Goal: Browse casually

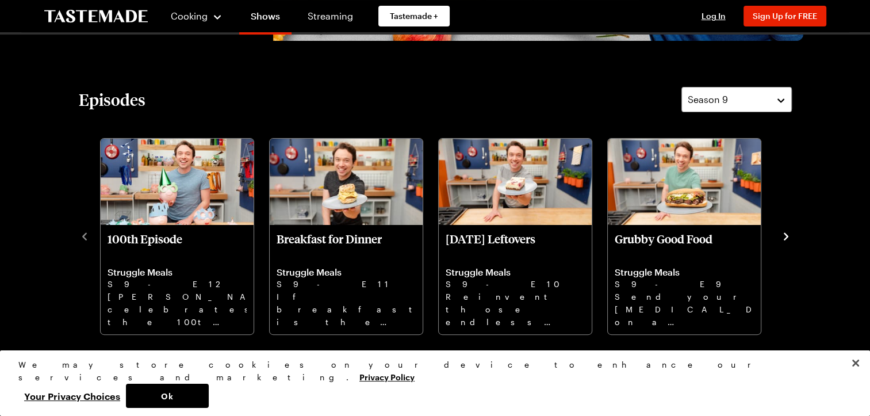
scroll to position [310, 0]
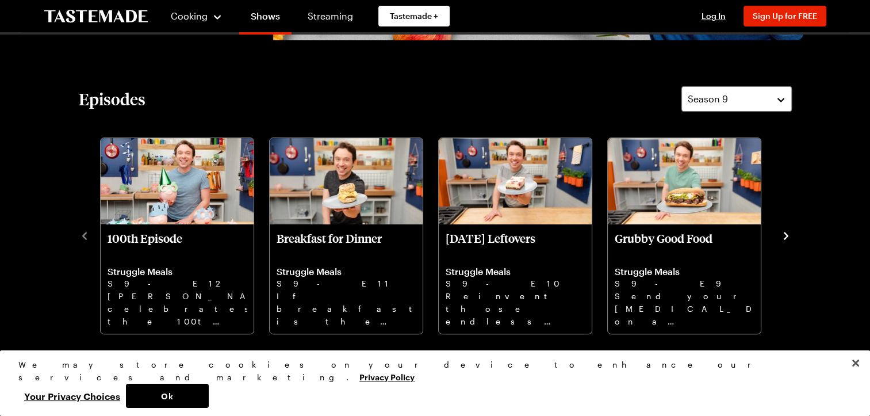
click at [785, 237] on icon "navigate to next item" at bounding box center [785, 235] width 5 height 7
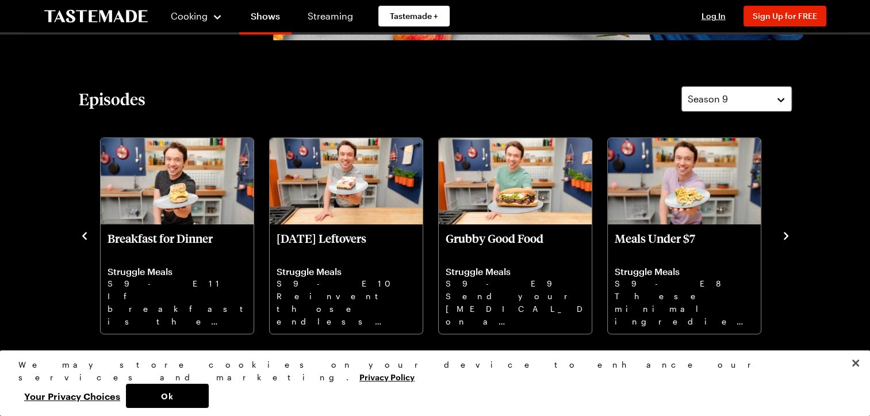
click at [785, 235] on icon "navigate to next item" at bounding box center [785, 235] width 11 height 11
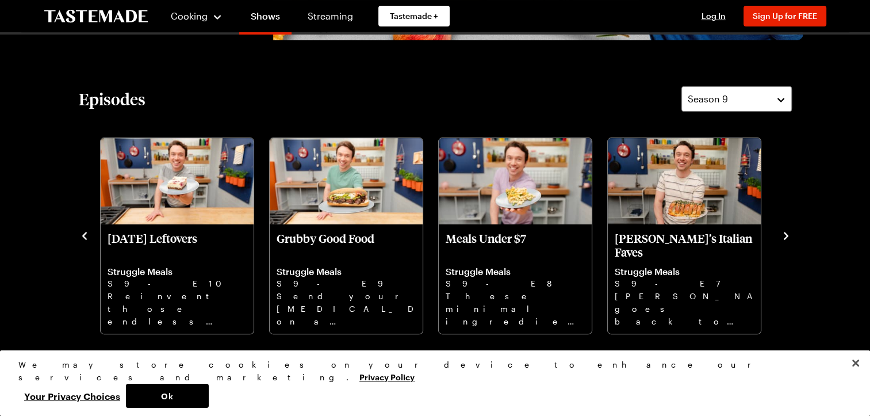
click at [785, 235] on icon "navigate to next item" at bounding box center [785, 235] width 11 height 11
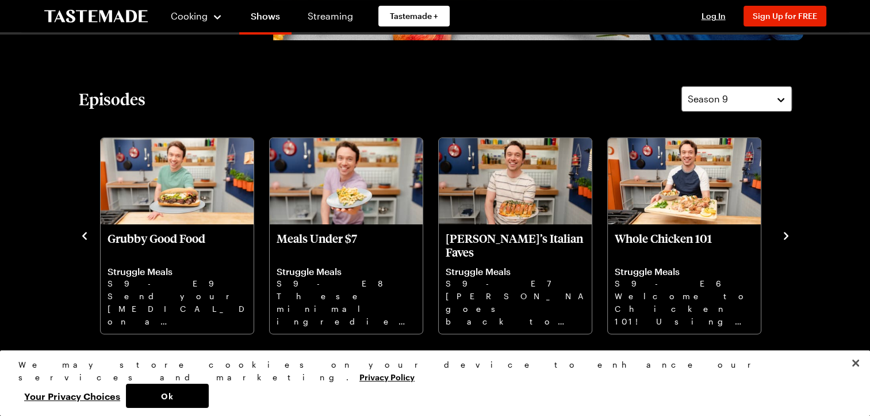
click at [782, 238] on icon "navigate to next item" at bounding box center [785, 235] width 11 height 11
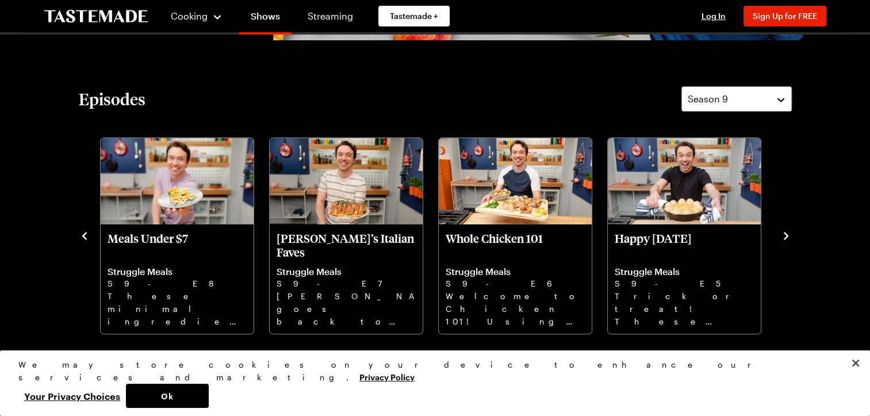
click at [784, 235] on icon "navigate to next item" at bounding box center [785, 235] width 11 height 11
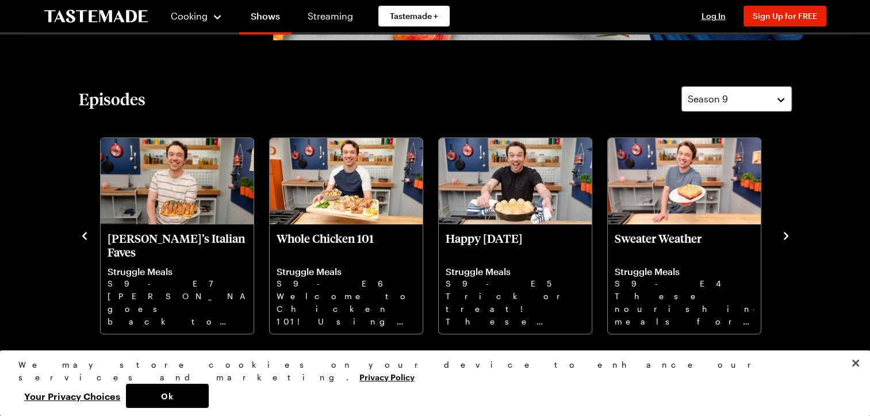
click at [782, 239] on icon "navigate to next item" at bounding box center [785, 235] width 11 height 11
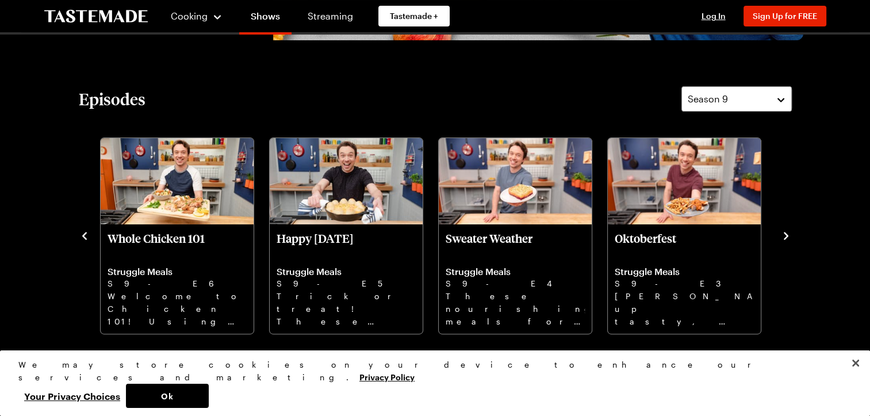
click at [791, 234] on icon "navigate to next item" at bounding box center [785, 235] width 11 height 11
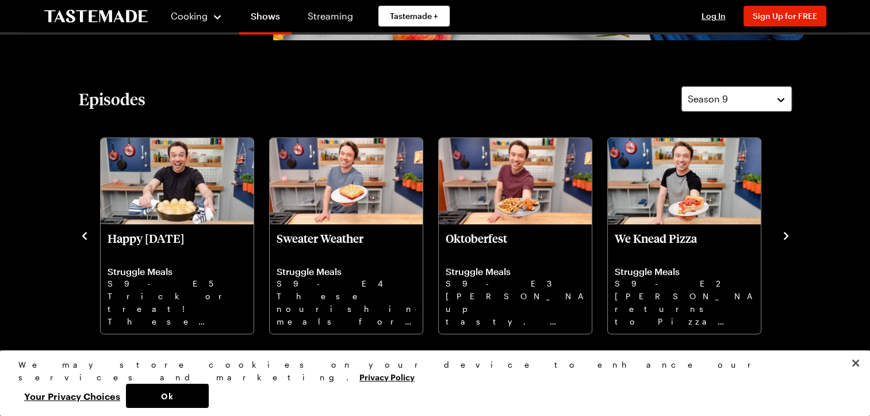
click at [787, 235] on icon "navigate to next item" at bounding box center [785, 235] width 5 height 7
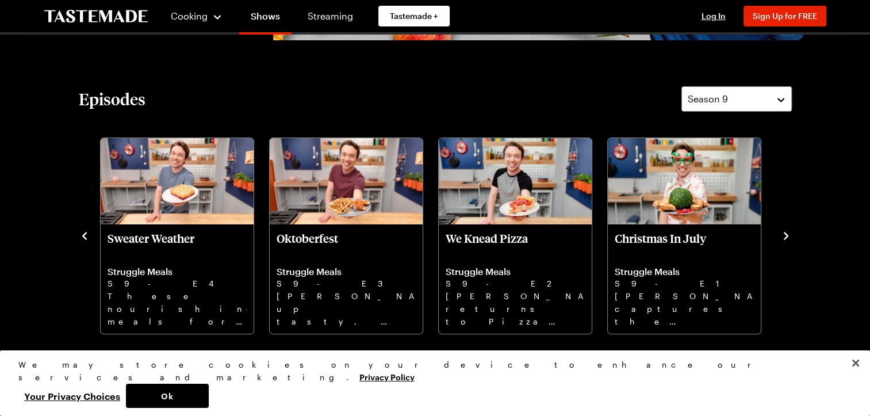
click at [785, 235] on icon "navigate to next item" at bounding box center [785, 235] width 11 height 11
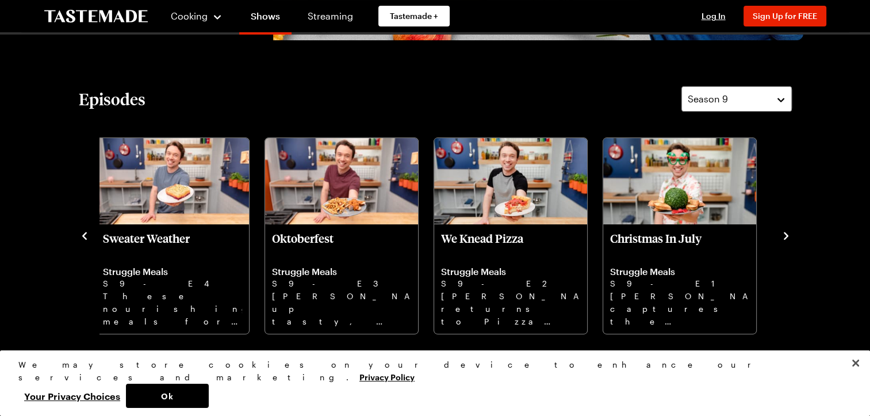
click at [780, 237] on icon "navigate to next item" at bounding box center [785, 235] width 11 height 11
click at [786, 233] on icon "navigate to next item" at bounding box center [785, 235] width 11 height 11
click at [783, 240] on icon "navigate to next item" at bounding box center [785, 235] width 11 height 11
click at [790, 237] on icon "navigate to next item" at bounding box center [785, 235] width 11 height 11
click at [784, 239] on icon "navigate to next item" at bounding box center [785, 235] width 11 height 11
